Goal: Task Accomplishment & Management: Manage account settings

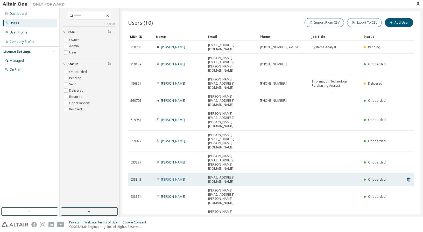
click at [170, 177] on link "[PERSON_NAME]" at bounding box center [173, 179] width 24 height 4
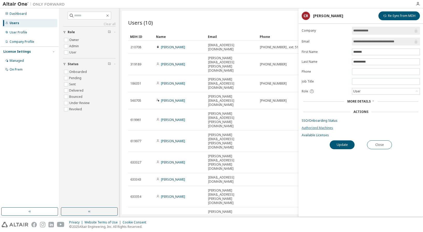
click at [327, 128] on link "Authorized Machines" at bounding box center [360, 128] width 118 height 4
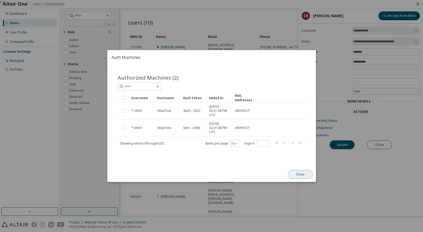
click at [301, 172] on button "Close" at bounding box center [299, 174] width 25 height 9
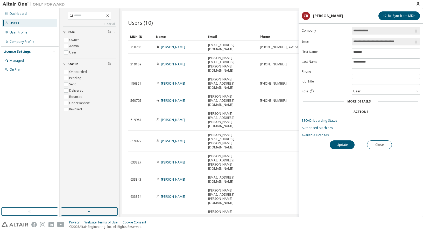
drag, startPoint x: 276, startPoint y: 181, endPoint x: 259, endPoint y: 183, distance: 17.5
click at [277, 181] on div "Users (10) Import From CSV Export To CSV Add User Clear Load Save Save As Field…" at bounding box center [271, 112] width 298 height 203
click at [380, 143] on button "Close" at bounding box center [379, 144] width 25 height 9
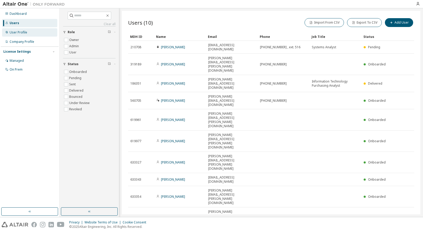
click at [18, 33] on div "User Profile" at bounding box center [19, 32] width 18 height 4
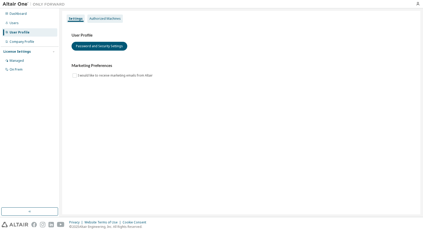
click at [105, 18] on div "Authorized Machines" at bounding box center [104, 19] width 31 height 4
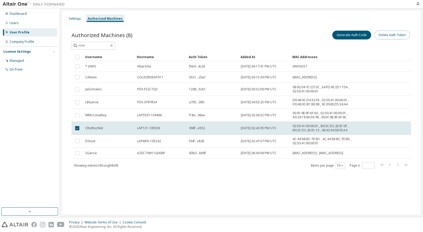
click at [390, 34] on button "Delete Auth Token" at bounding box center [392, 35] width 36 height 9
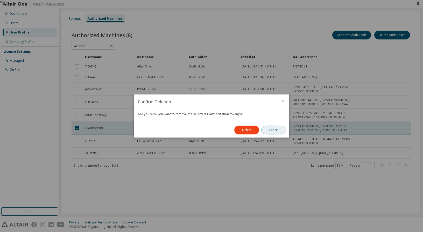
click at [278, 129] on button "Cancel" at bounding box center [273, 129] width 25 height 9
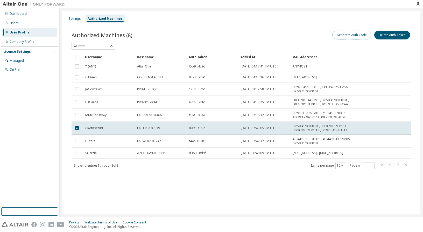
click at [353, 36] on button "Generate Auth Code" at bounding box center [351, 35] width 39 height 9
